Goal: Task Accomplishment & Management: Manage account settings

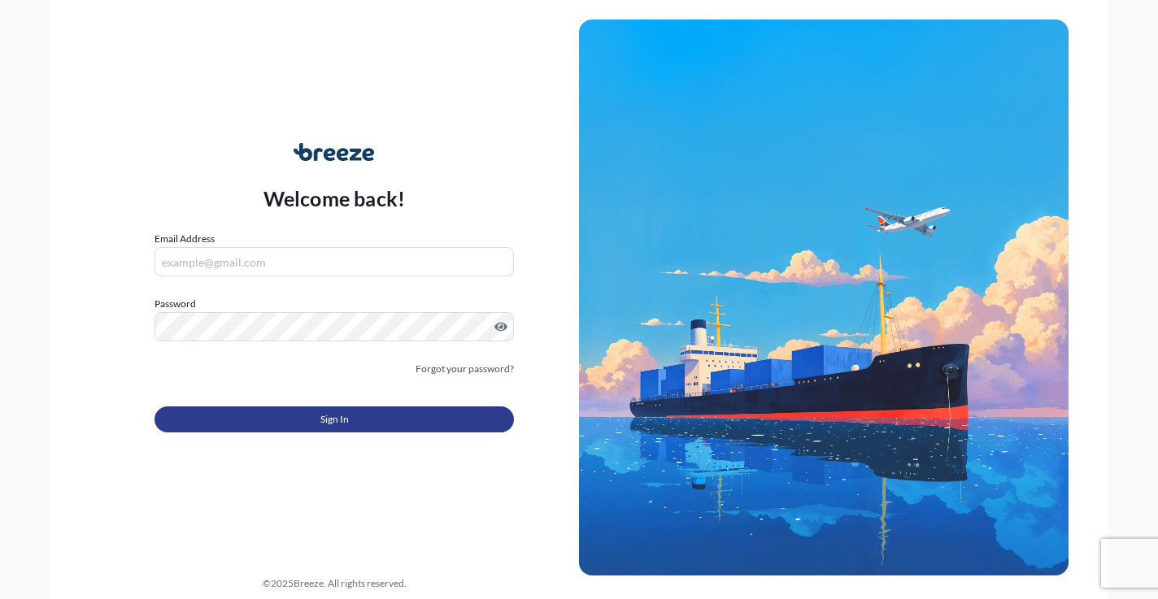
type input "bgreen@ldklogistics.com"
click at [215, 411] on button "Sign In" at bounding box center [333, 420] width 359 height 26
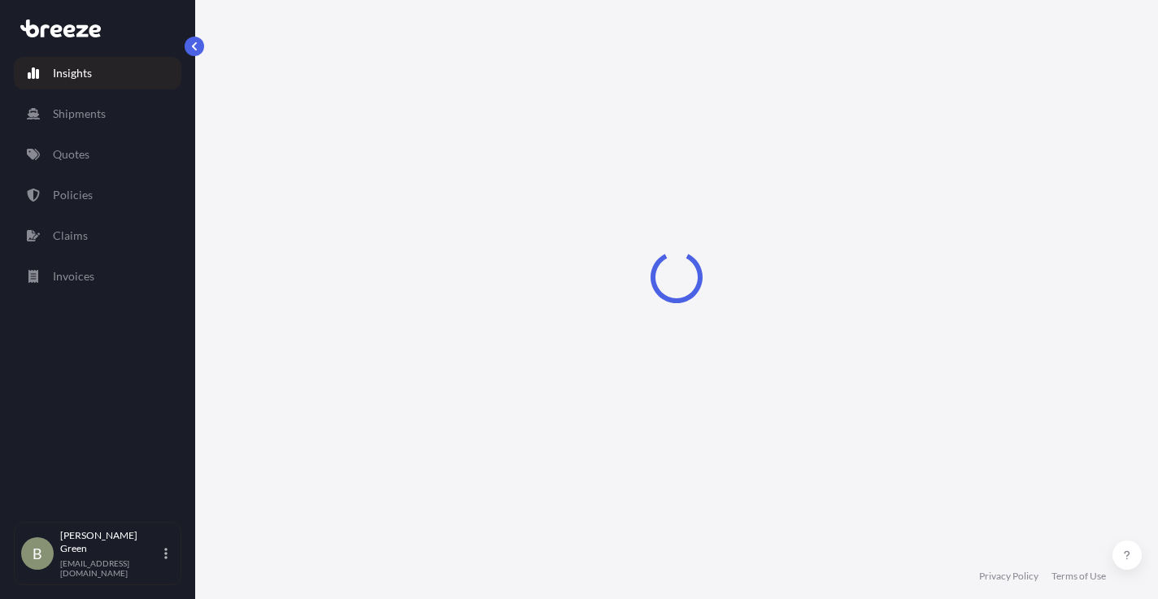
select select "2025"
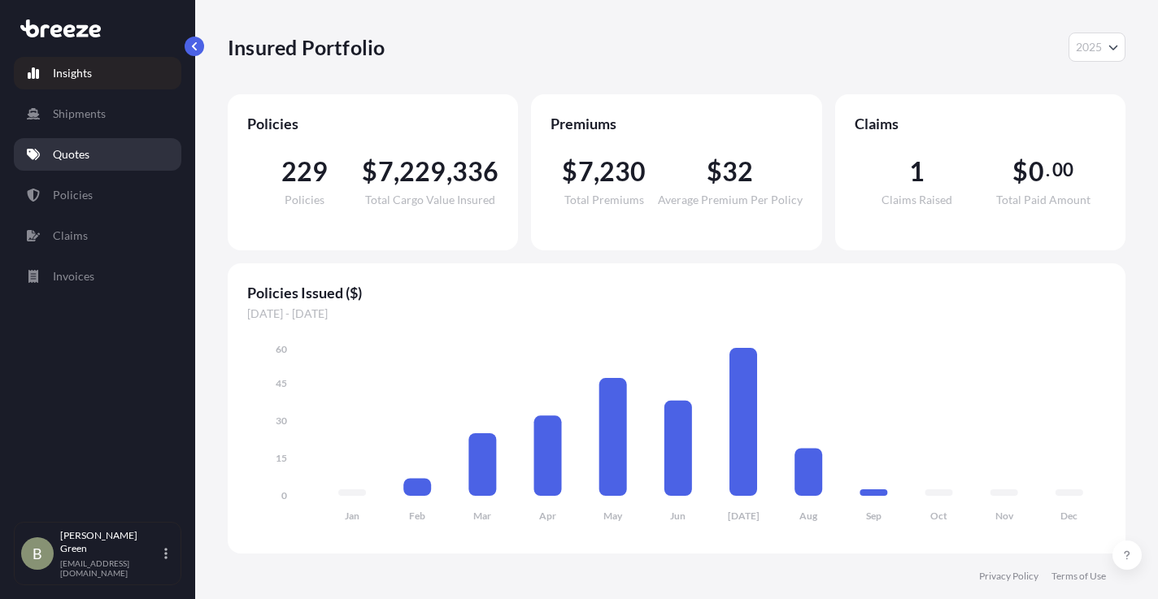
click at [67, 150] on p "Quotes" at bounding box center [71, 154] width 37 height 16
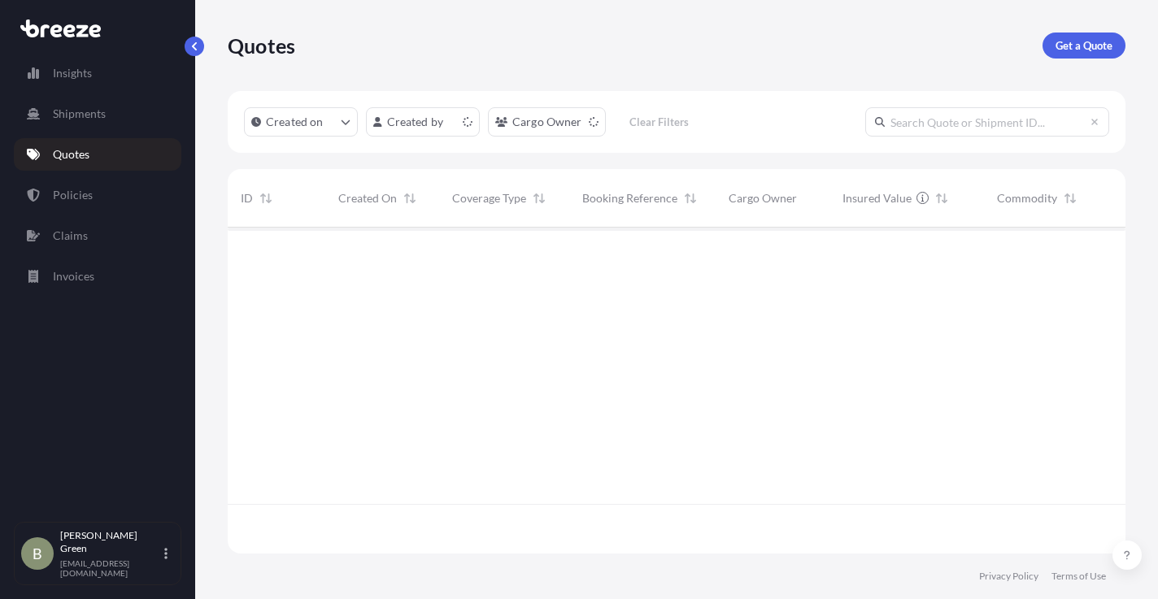
scroll to position [323, 886]
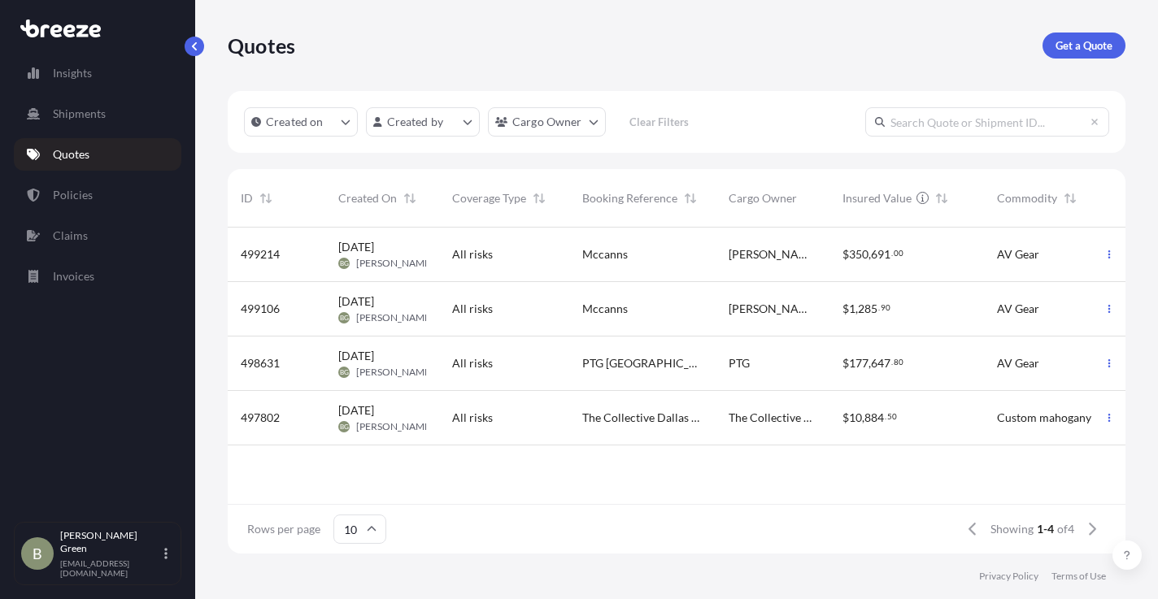
click at [668, 252] on div "Mccanns" at bounding box center [642, 254] width 120 height 16
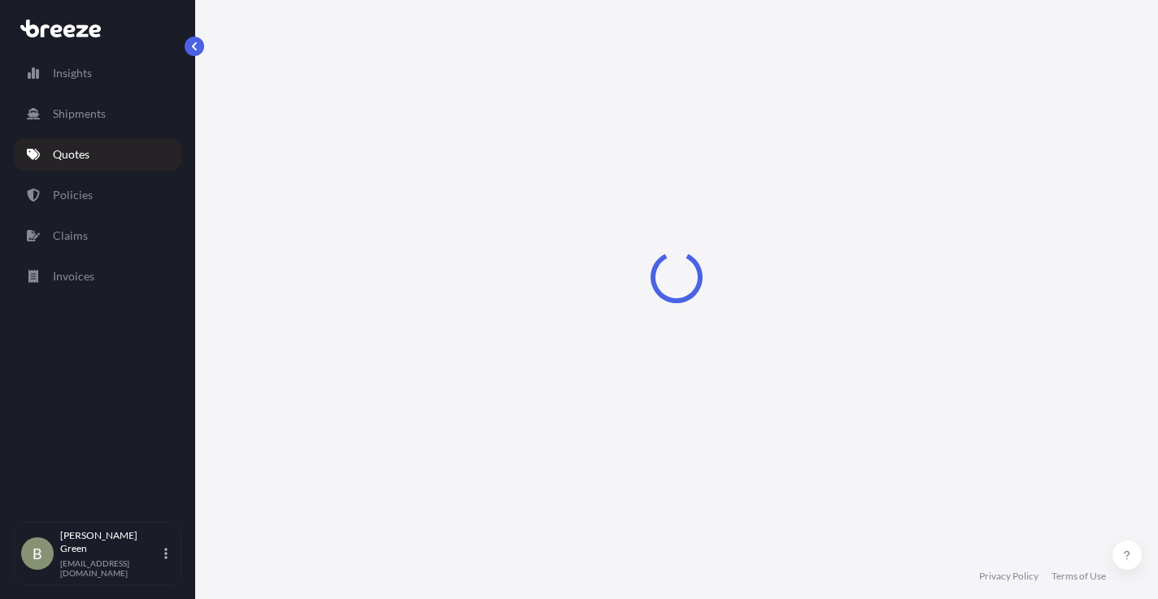
select select "Road"
select select "1"
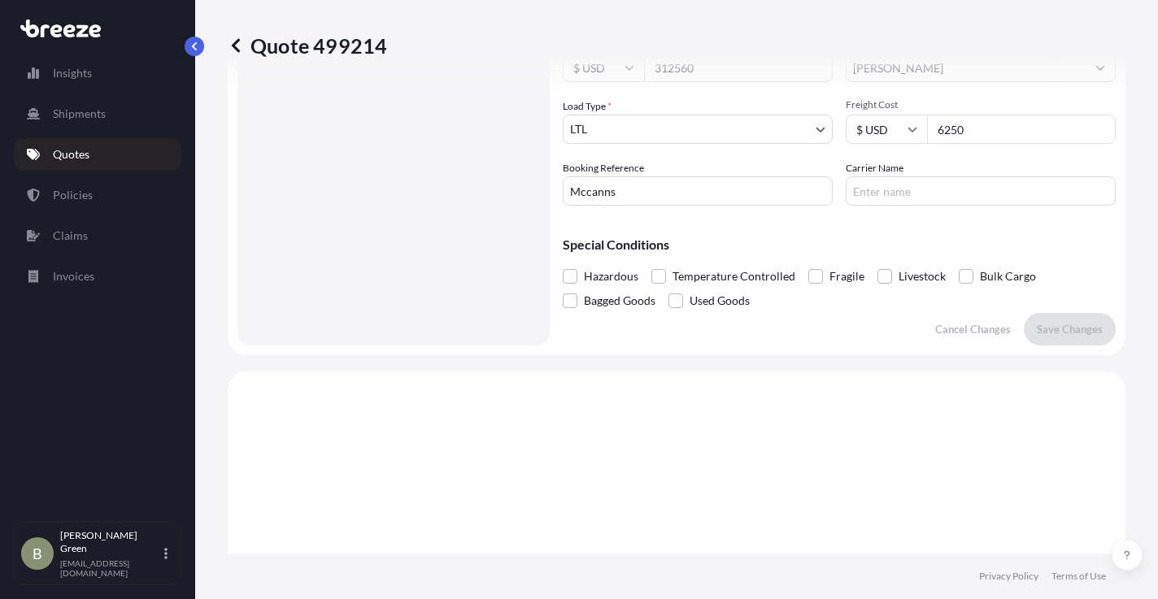
scroll to position [302, 0]
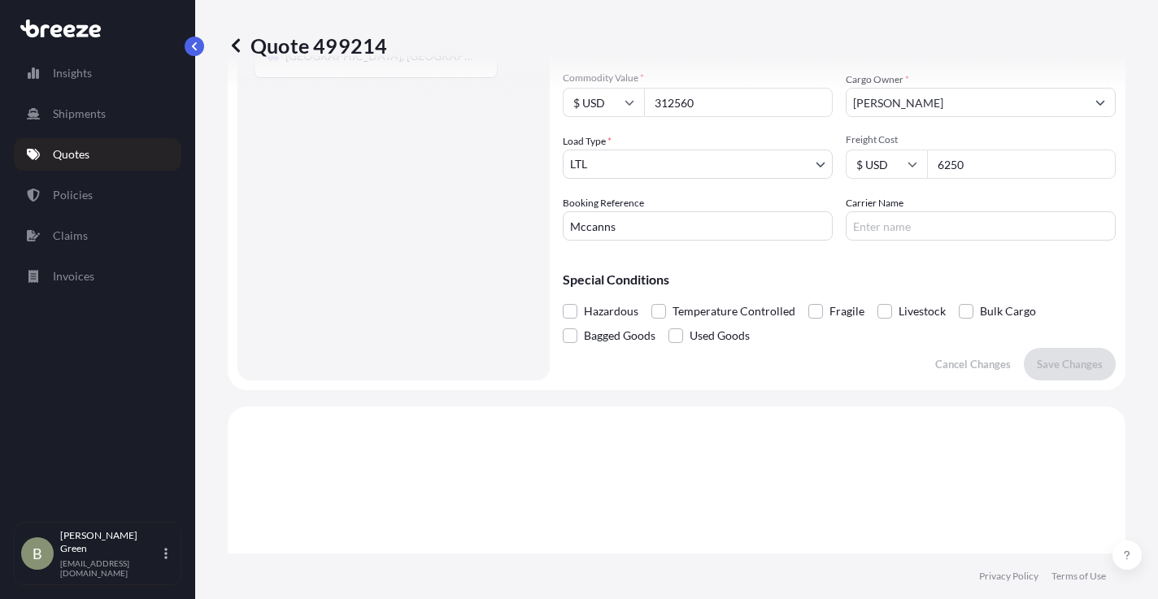
drag, startPoint x: 966, startPoint y: 166, endPoint x: 931, endPoint y: 169, distance: 35.1
click at [931, 169] on input "6250" at bounding box center [1021, 164] width 189 height 29
click at [0, 225] on html "Insights Shipments Quotes Policies Claims Invoices B Brian Green bgreen@ldklogi…" at bounding box center [579, 299] width 1158 height 599
click at [955, 165] on input "5200" at bounding box center [1021, 164] width 189 height 29
type input "5400"
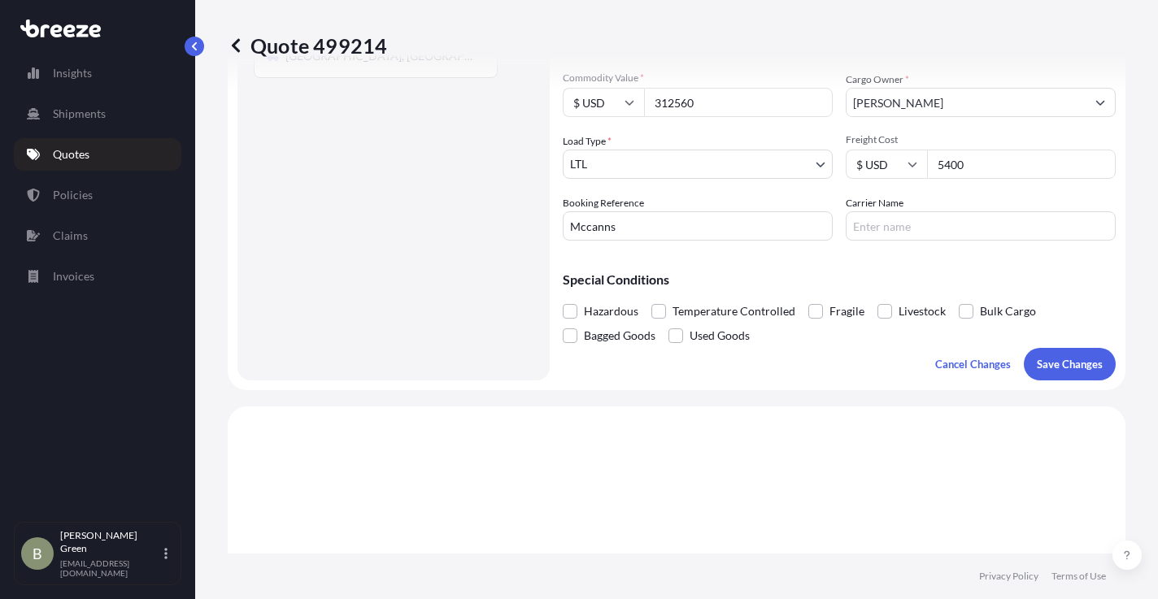
click at [921, 277] on p "Special Conditions" at bounding box center [839, 279] width 553 height 13
click at [1057, 364] on p "Save Changes" at bounding box center [1070, 364] width 66 height 16
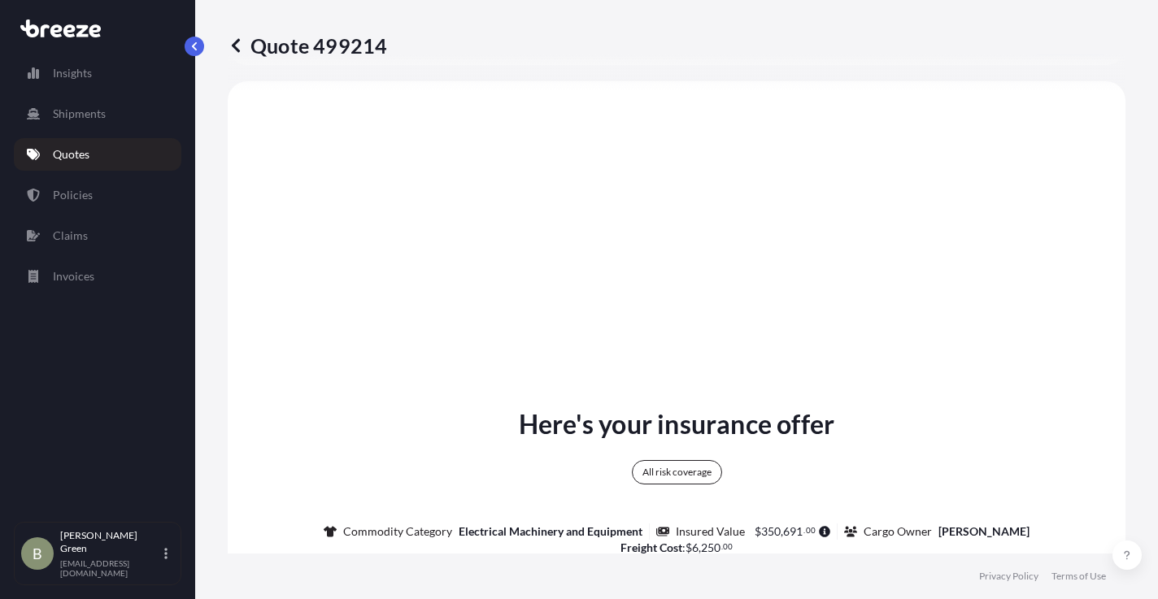
select select "Road"
select select "1"
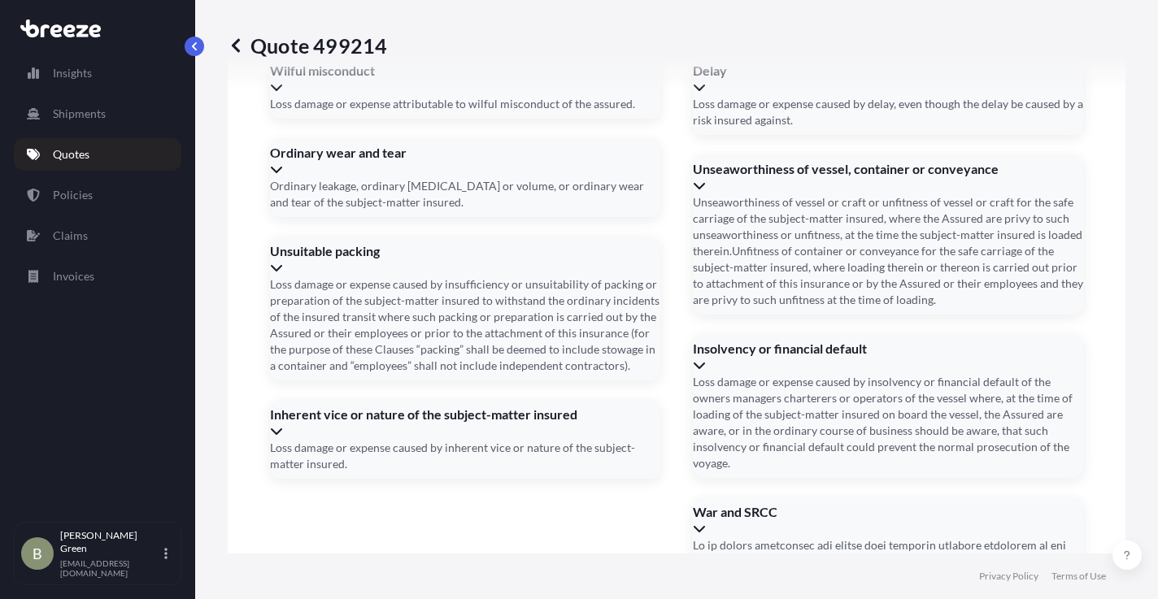
scroll to position [2313, 0]
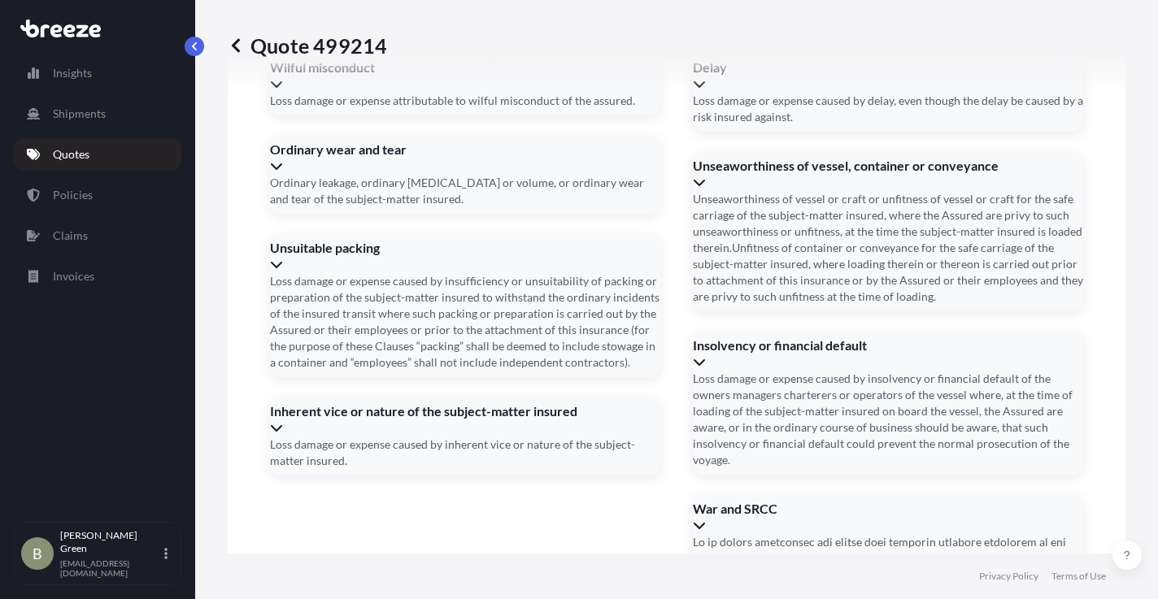
scroll to position [2315, 0]
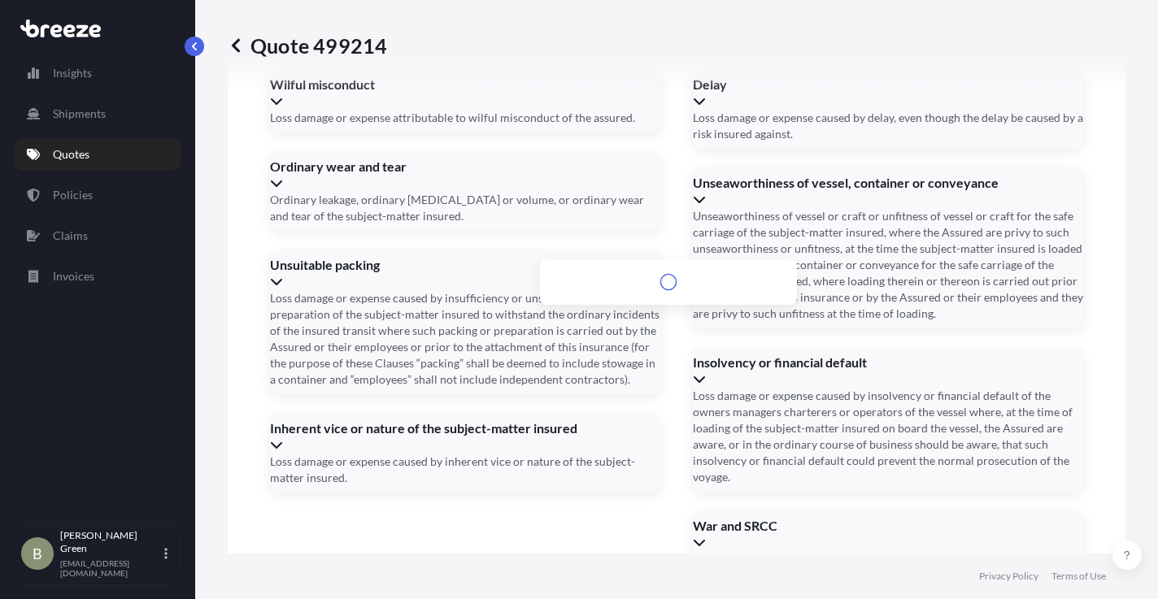
scroll to position [2333, 0]
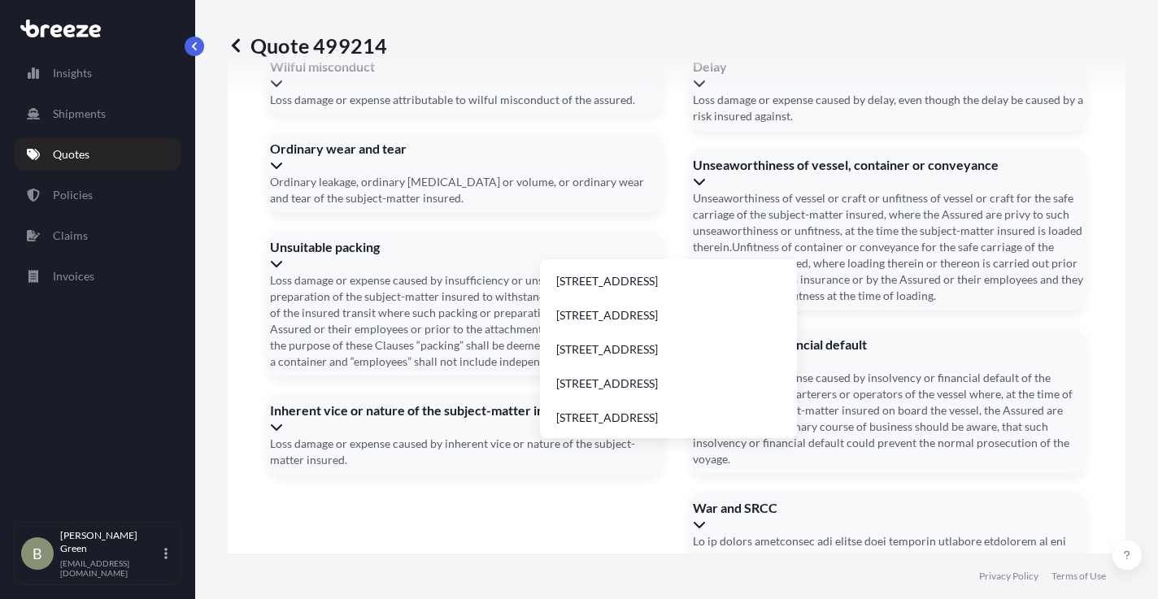
click at [603, 284] on li "2401 Whitehall Park Drive, Charlotte, NC, USA" at bounding box center [668, 281] width 244 height 31
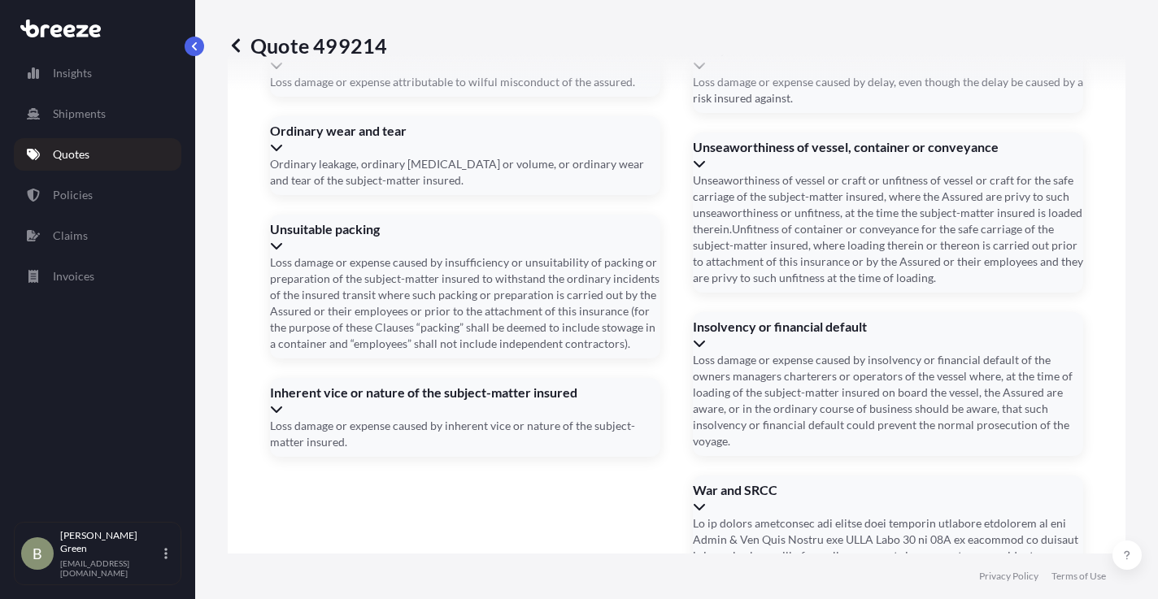
type input "2401 Whitehall Park Dr, Charlotte, NC 28273, USA"
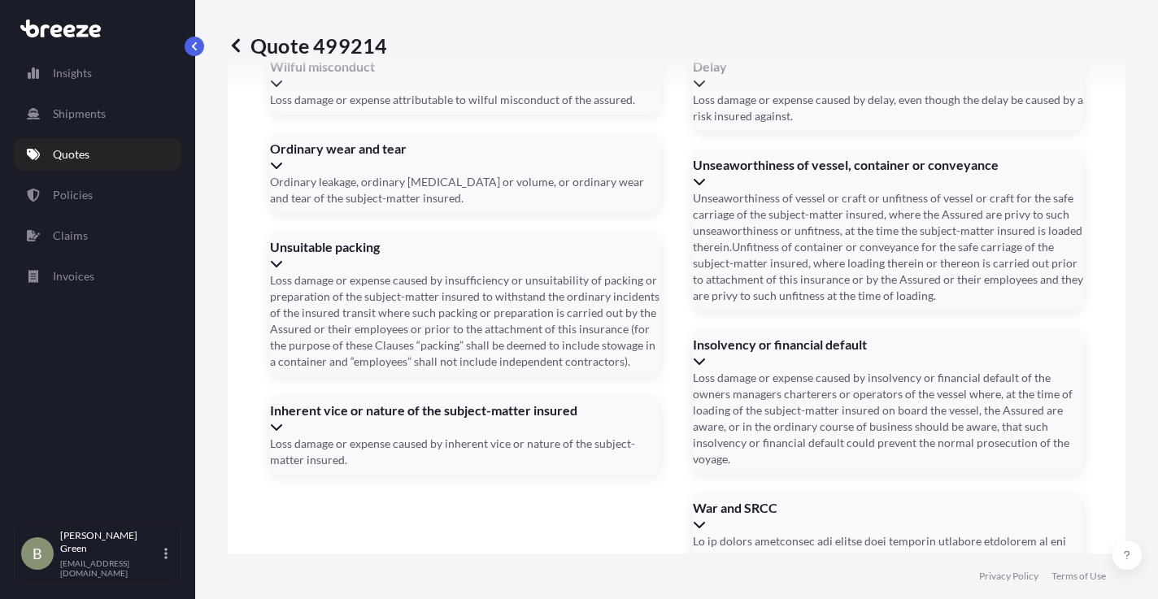
type input "09/19/2025"
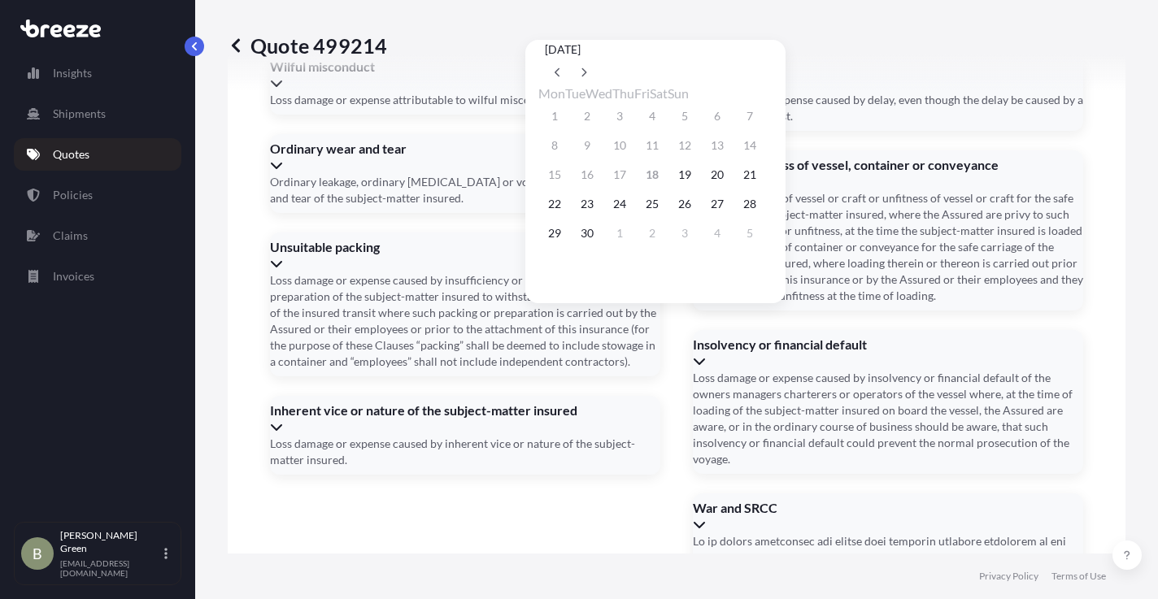
click at [557, 208] on button "22" at bounding box center [555, 204] width 26 height 26
type input "09/22/2025"
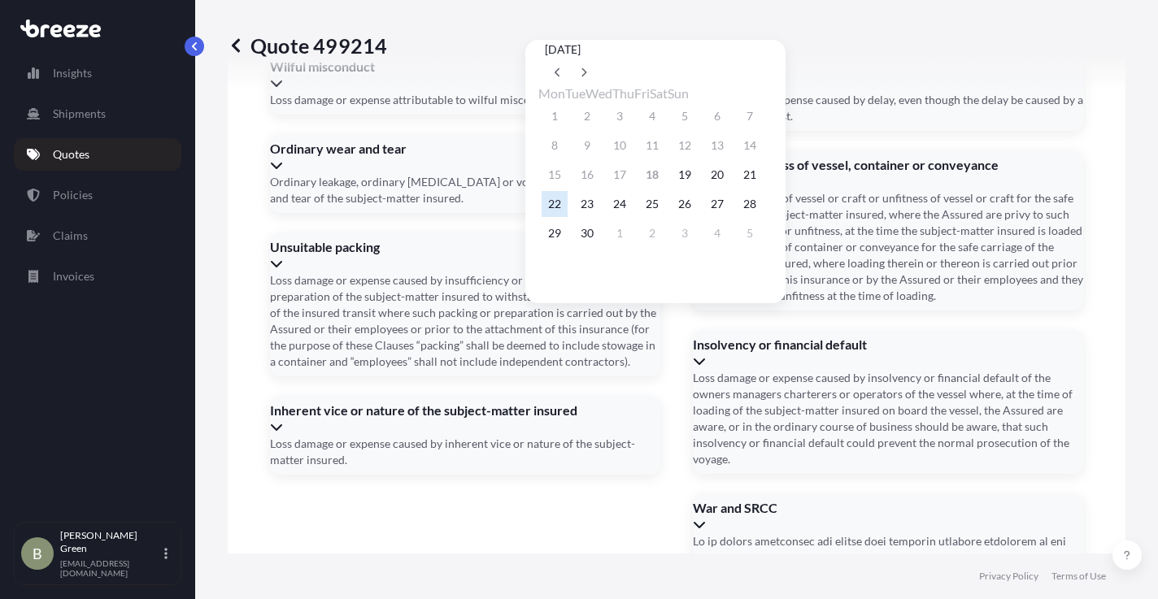
click at [551, 207] on button "22" at bounding box center [555, 204] width 26 height 26
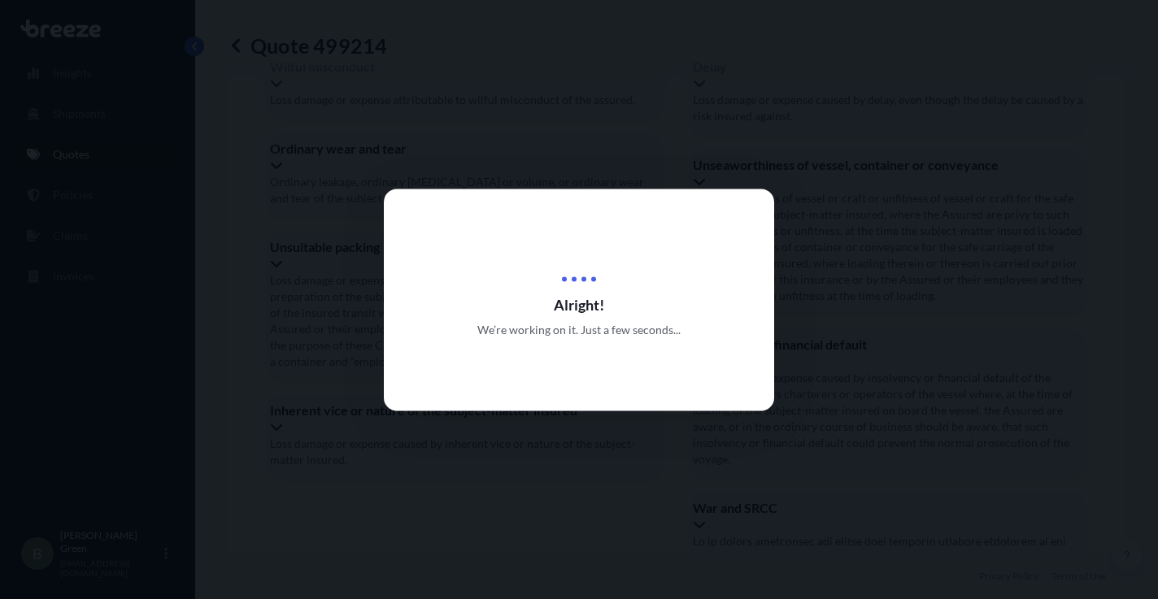
click at [745, 520] on div at bounding box center [579, 299] width 1158 height 599
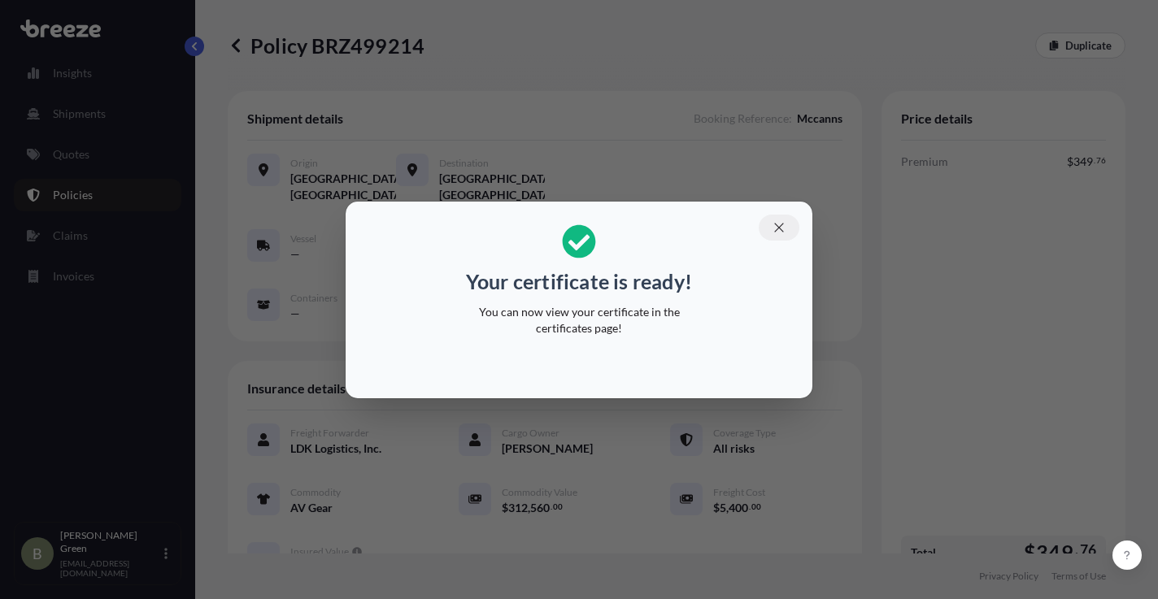
click at [777, 228] on icon "button" at bounding box center [779, 227] width 15 height 15
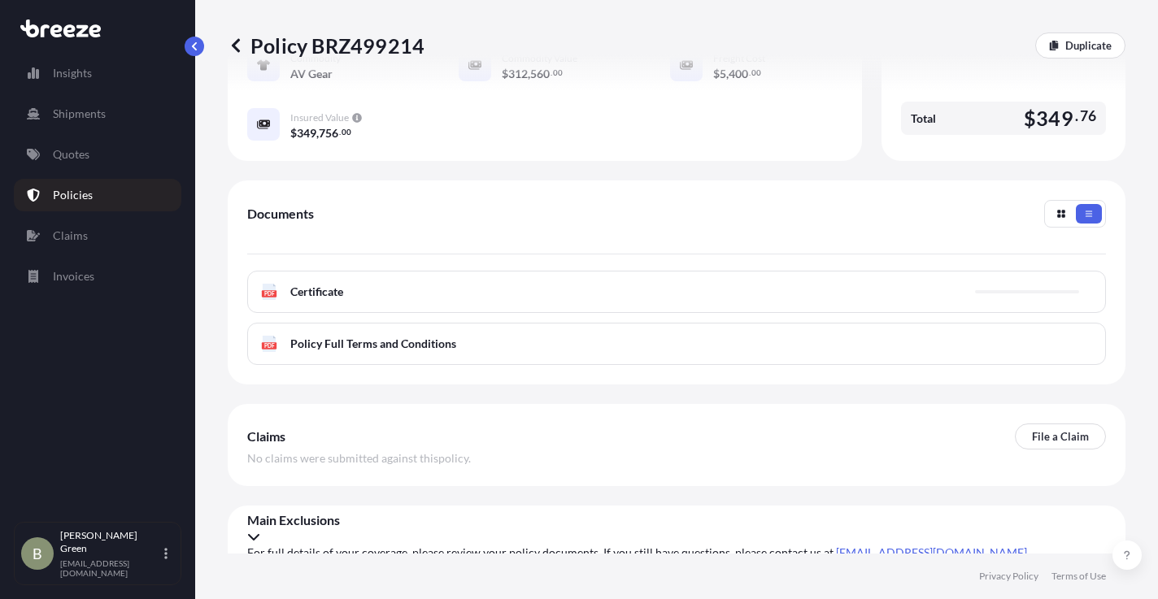
scroll to position [438, 0]
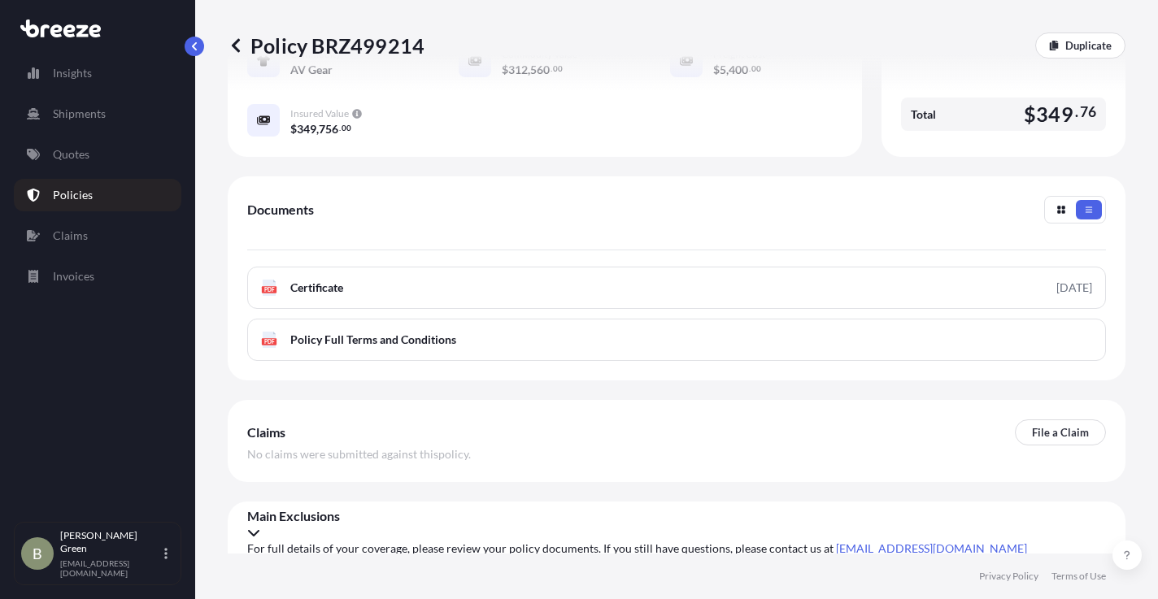
click at [343, 292] on span "Certificate" at bounding box center [316, 288] width 53 height 16
click at [423, 45] on div "Policy BRZ499214 Duplicate" at bounding box center [677, 46] width 898 height 26
click at [421, 44] on div "Policy BRZ499214 Duplicate" at bounding box center [677, 46] width 898 height 26
copy p "Policy BRZ499214"
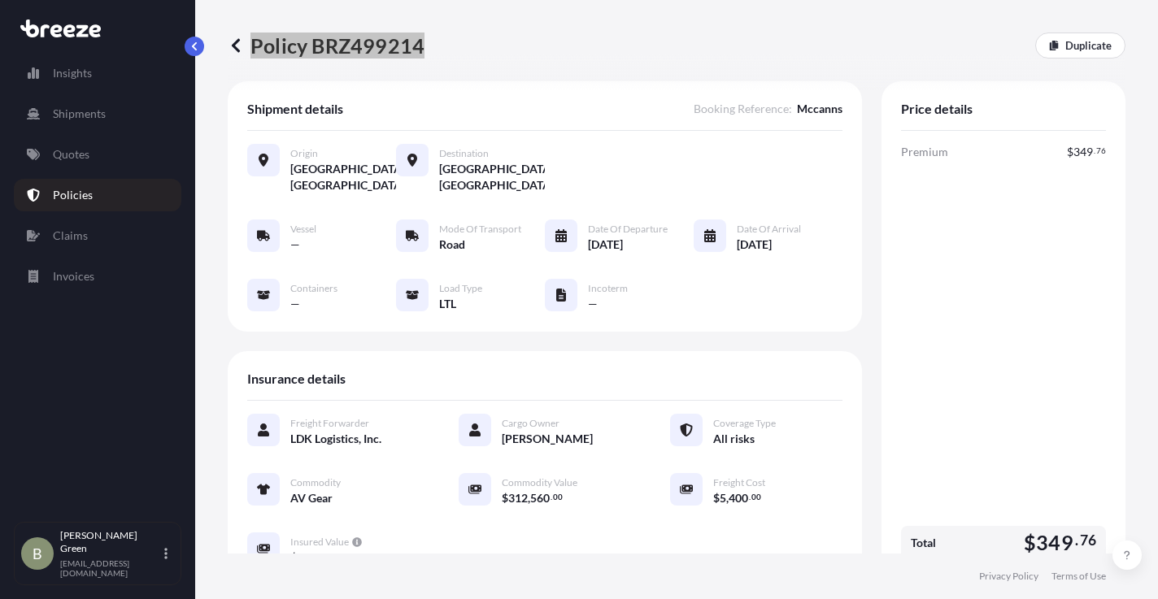
scroll to position [0, 0]
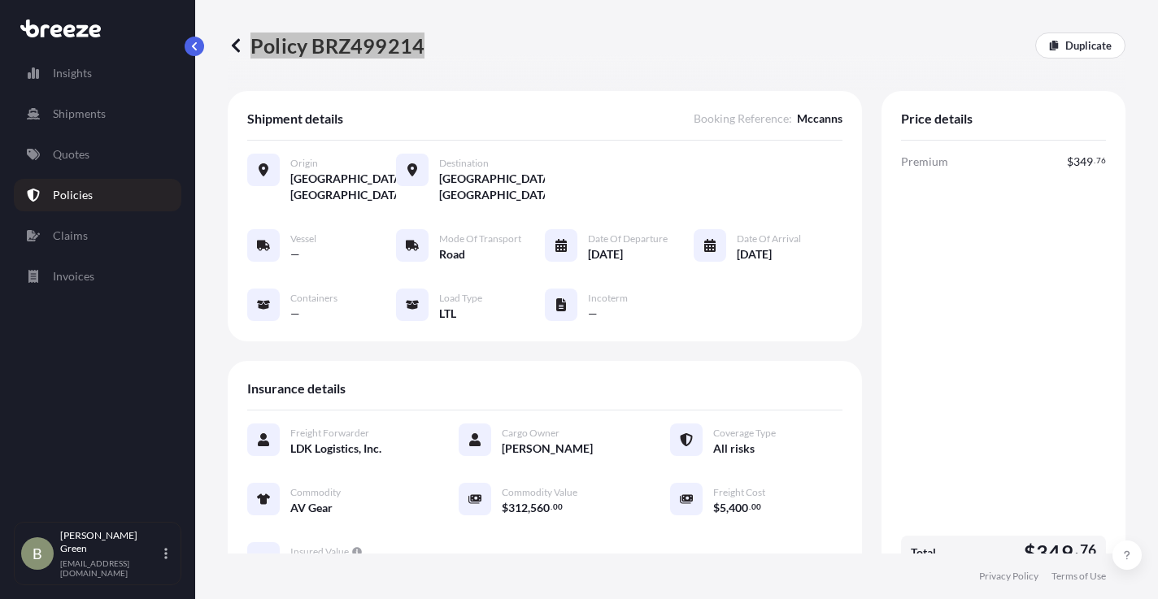
click at [236, 47] on icon at bounding box center [236, 45] width 8 height 14
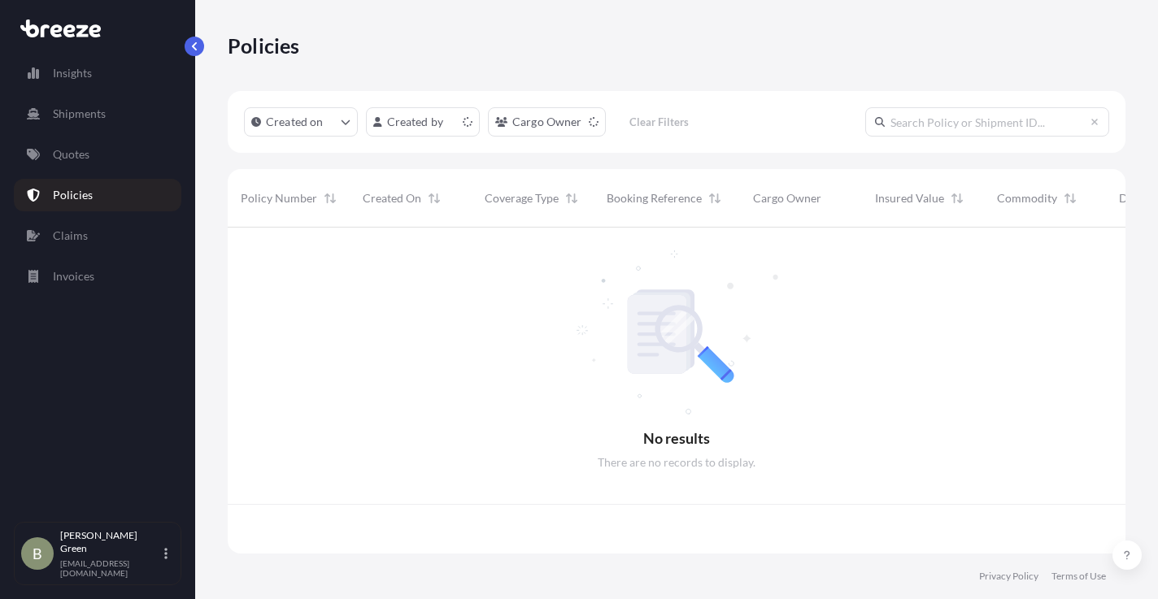
scroll to position [323, 886]
